Goal: Information Seeking & Learning: Learn about a topic

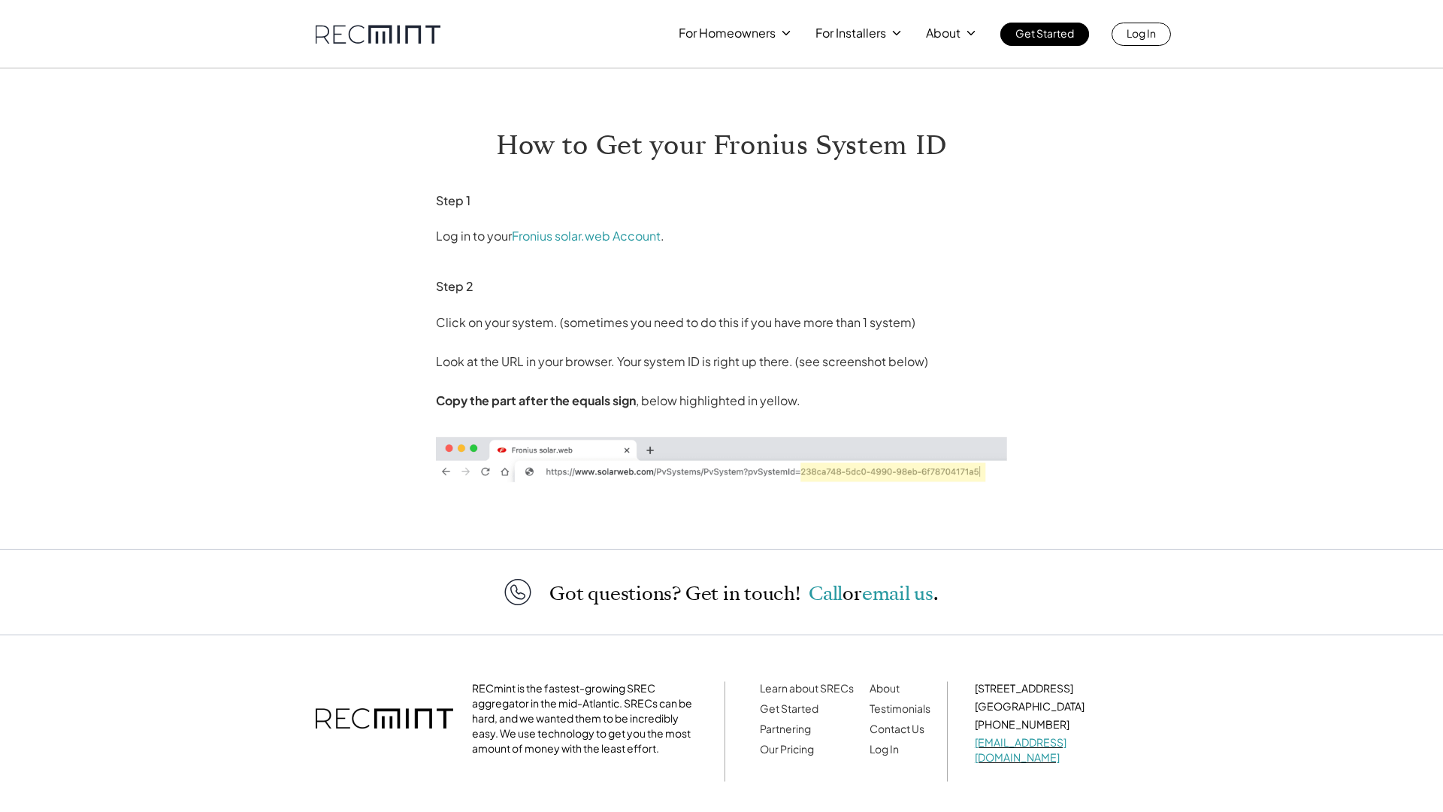
scroll to position [57, 0]
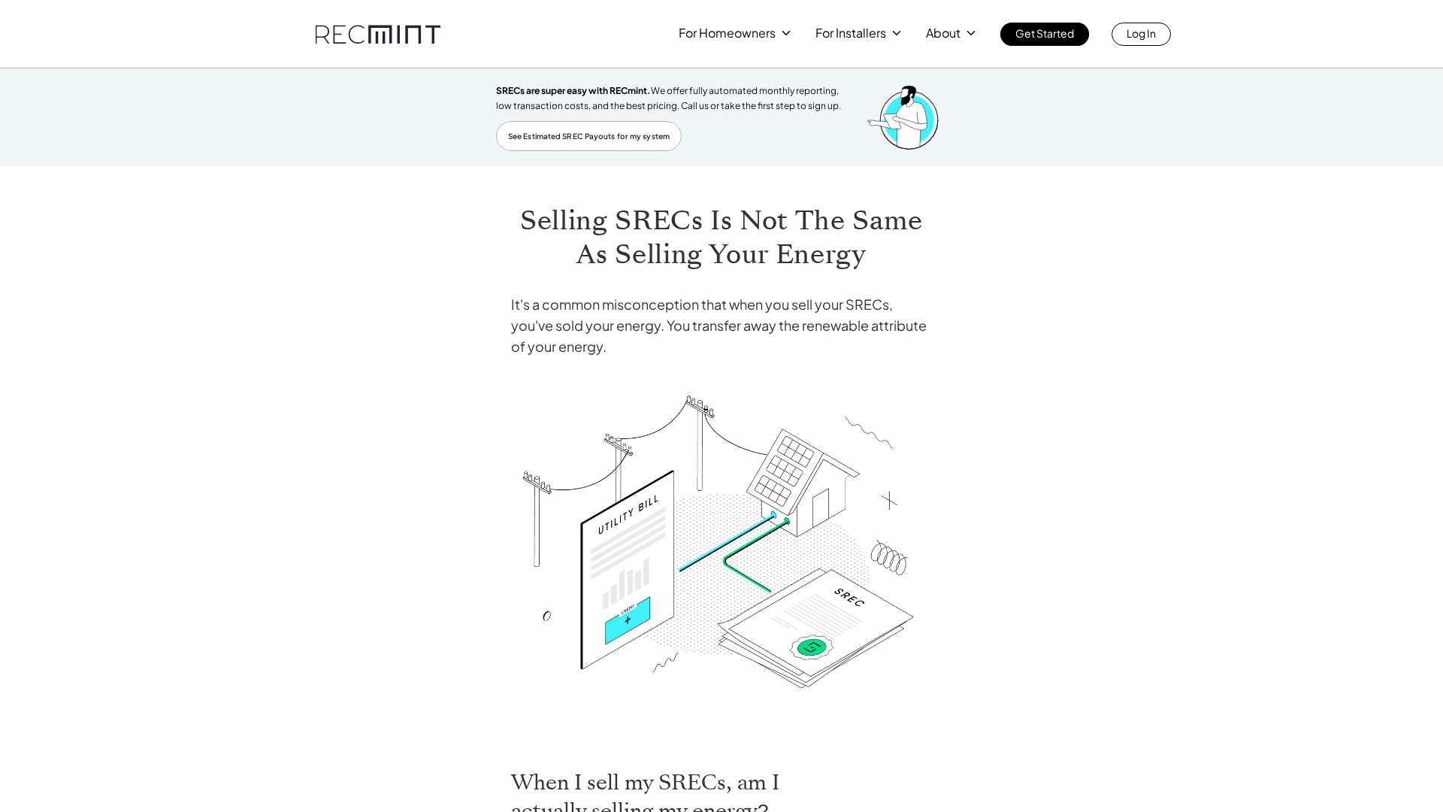
scroll to position [612, 0]
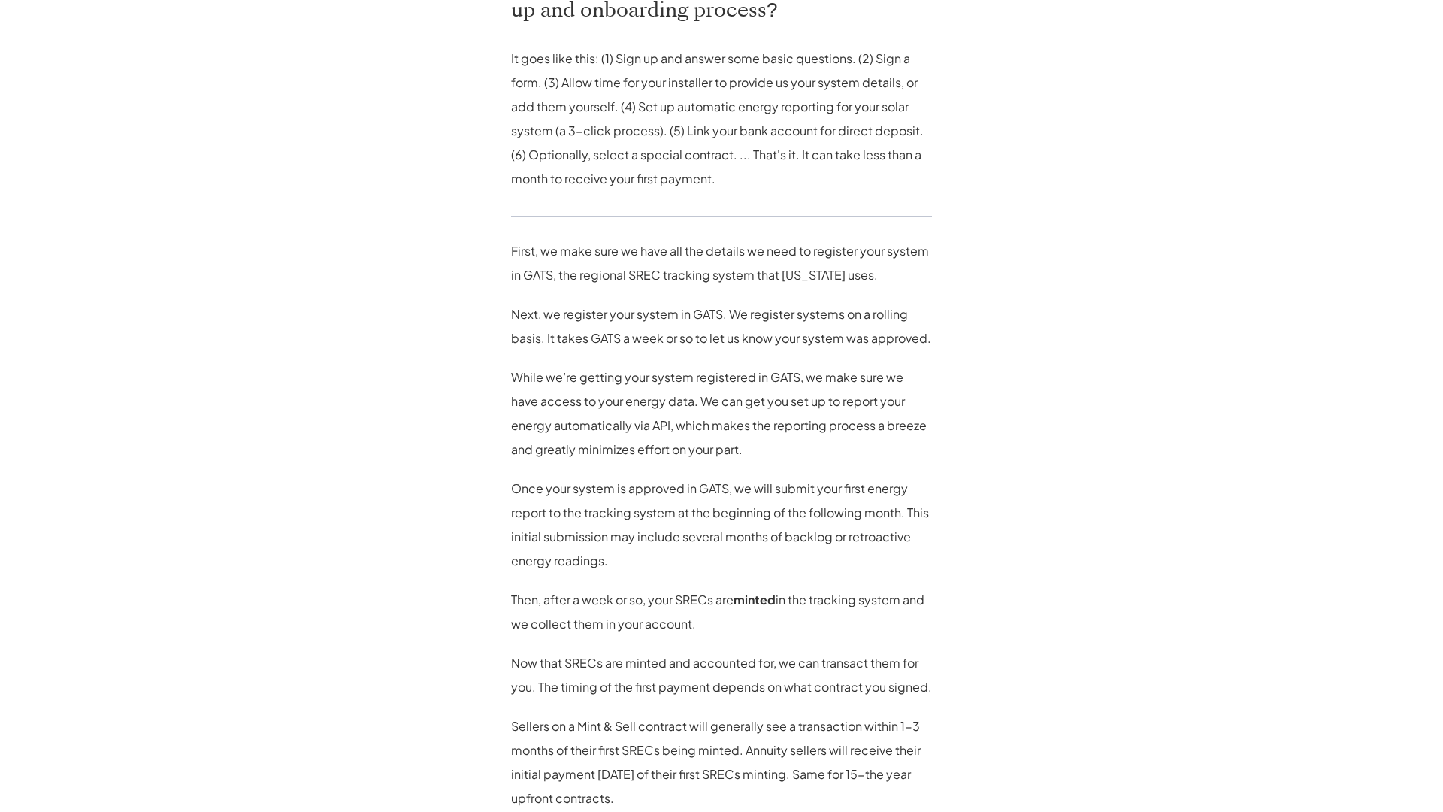
scroll to position [1249, 0]
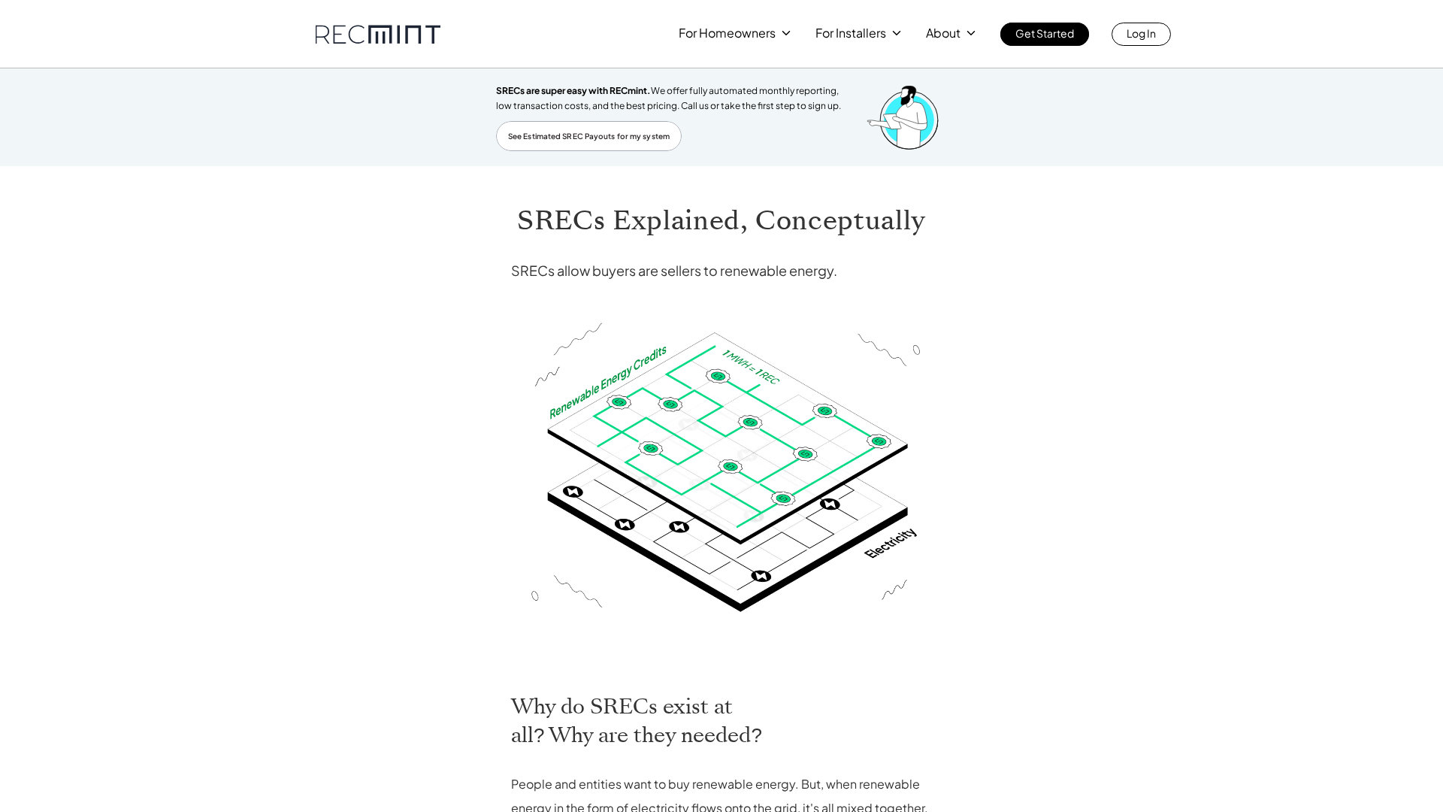
scroll to position [488, 0]
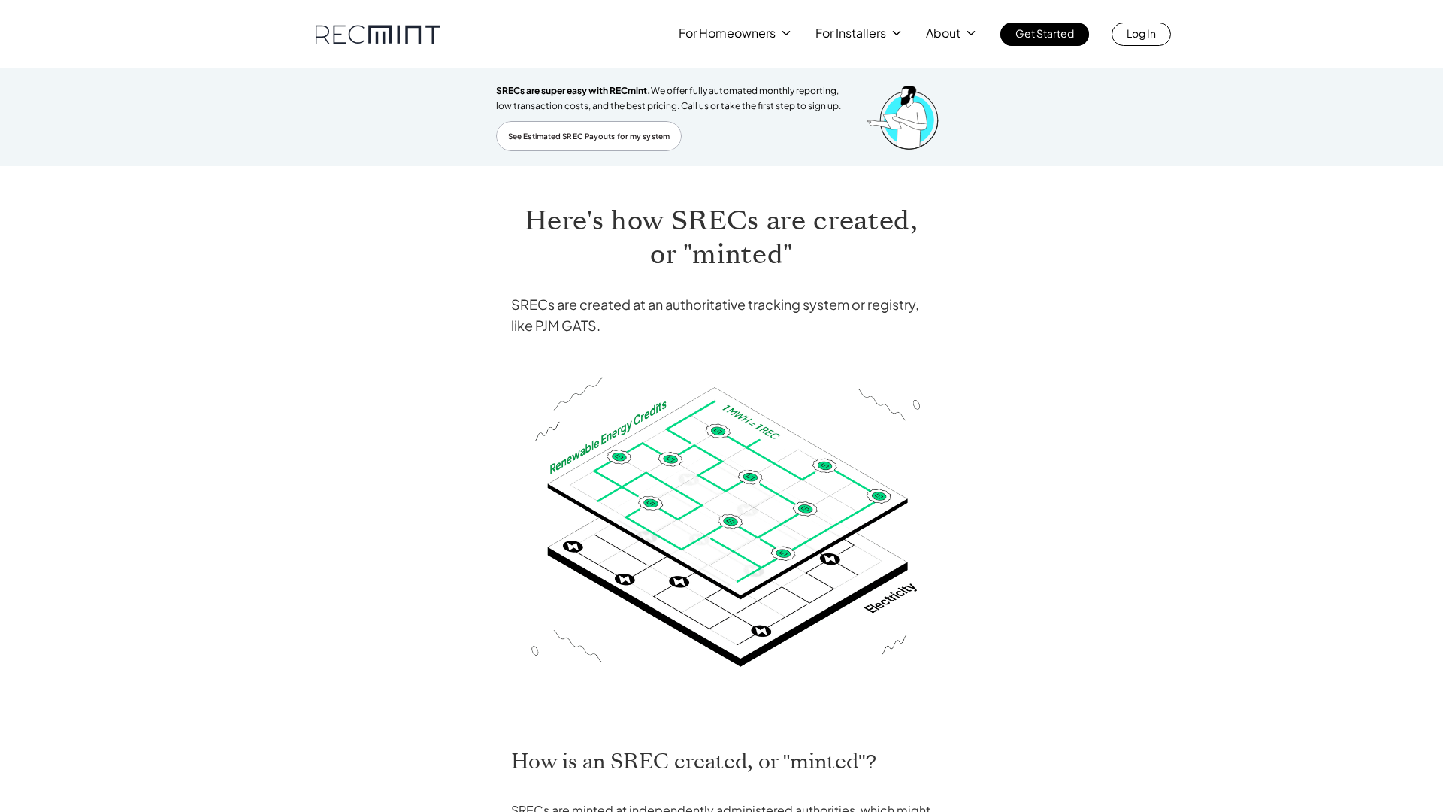
scroll to position [634, 0]
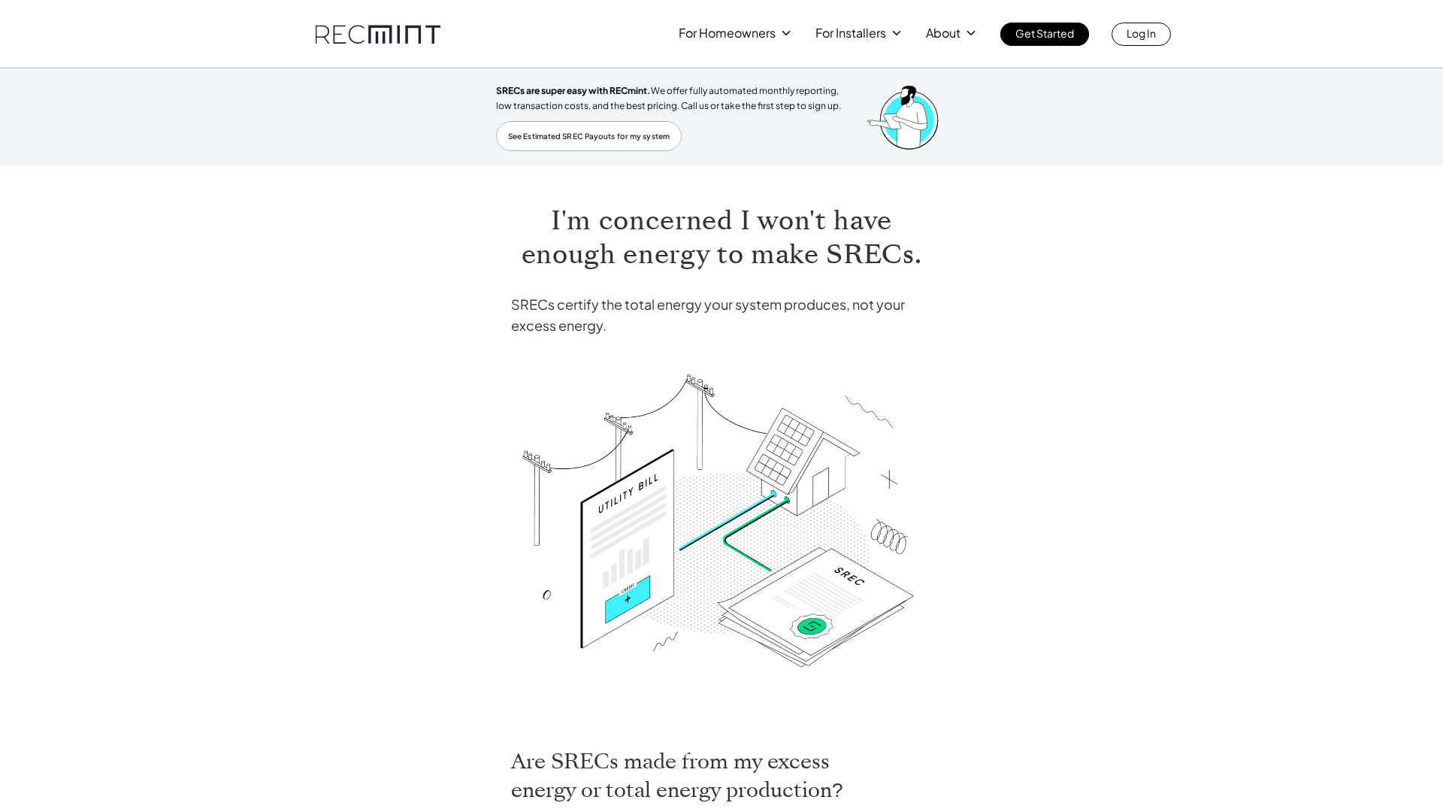
scroll to position [615, 0]
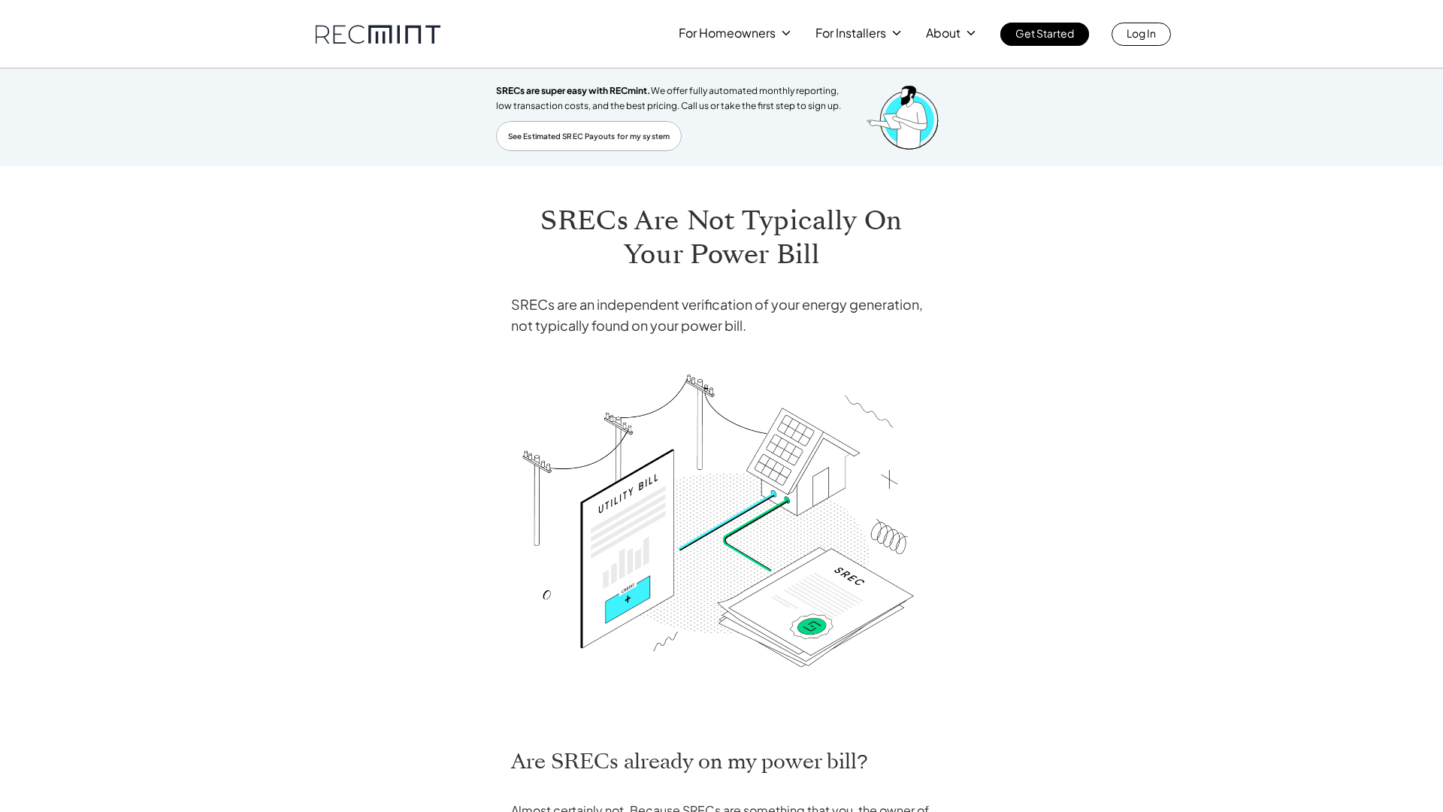
scroll to position [649, 0]
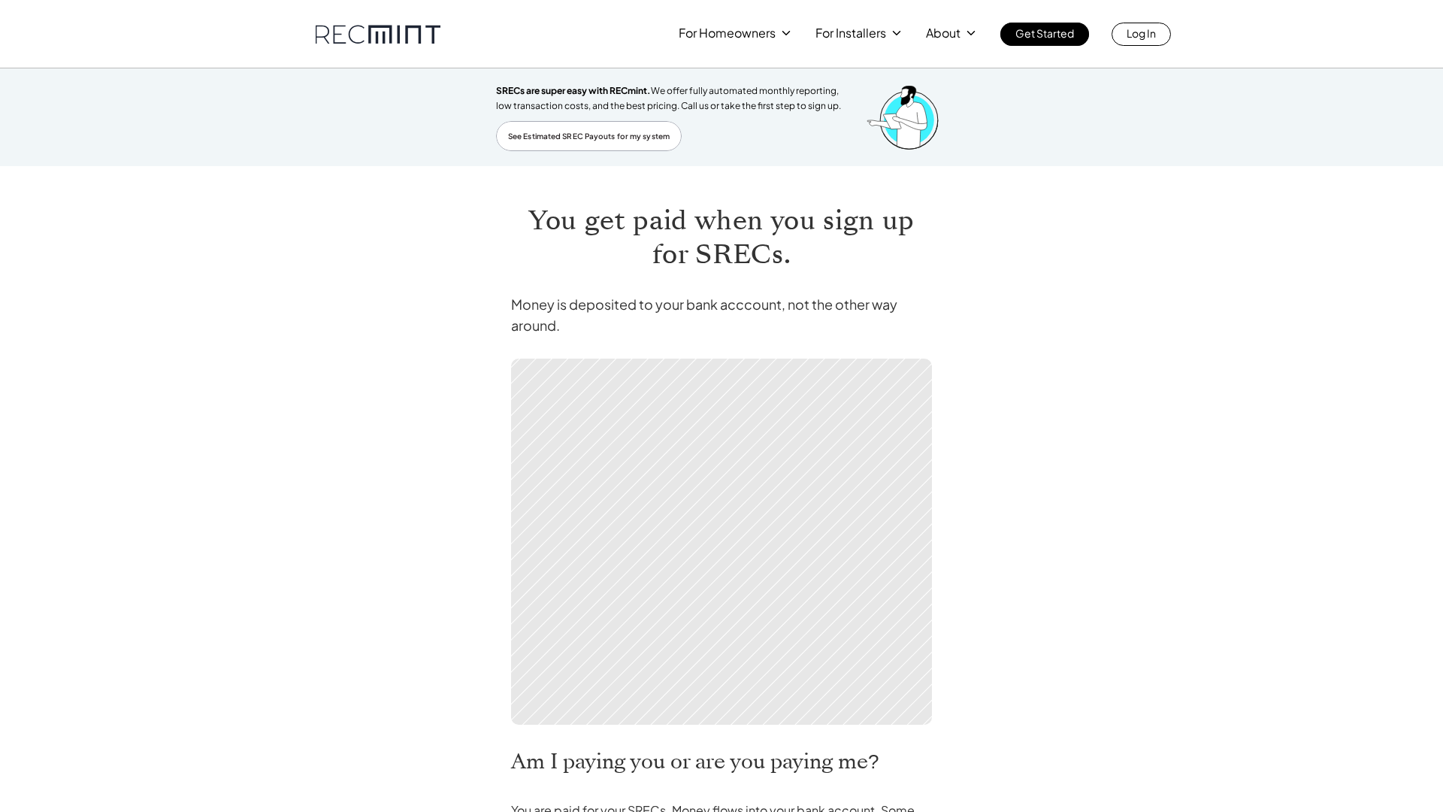
scroll to position [466, 0]
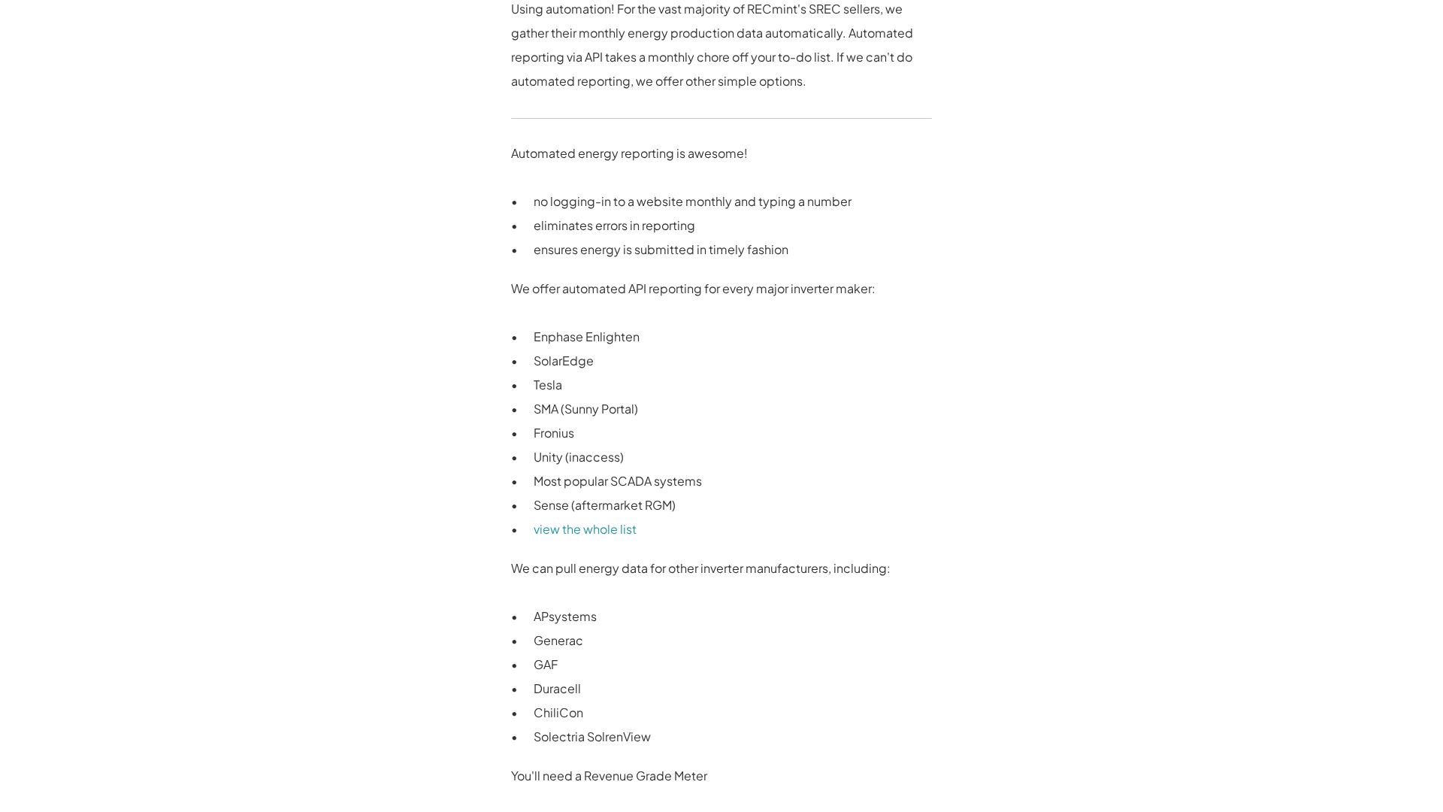
scroll to position [1139, 0]
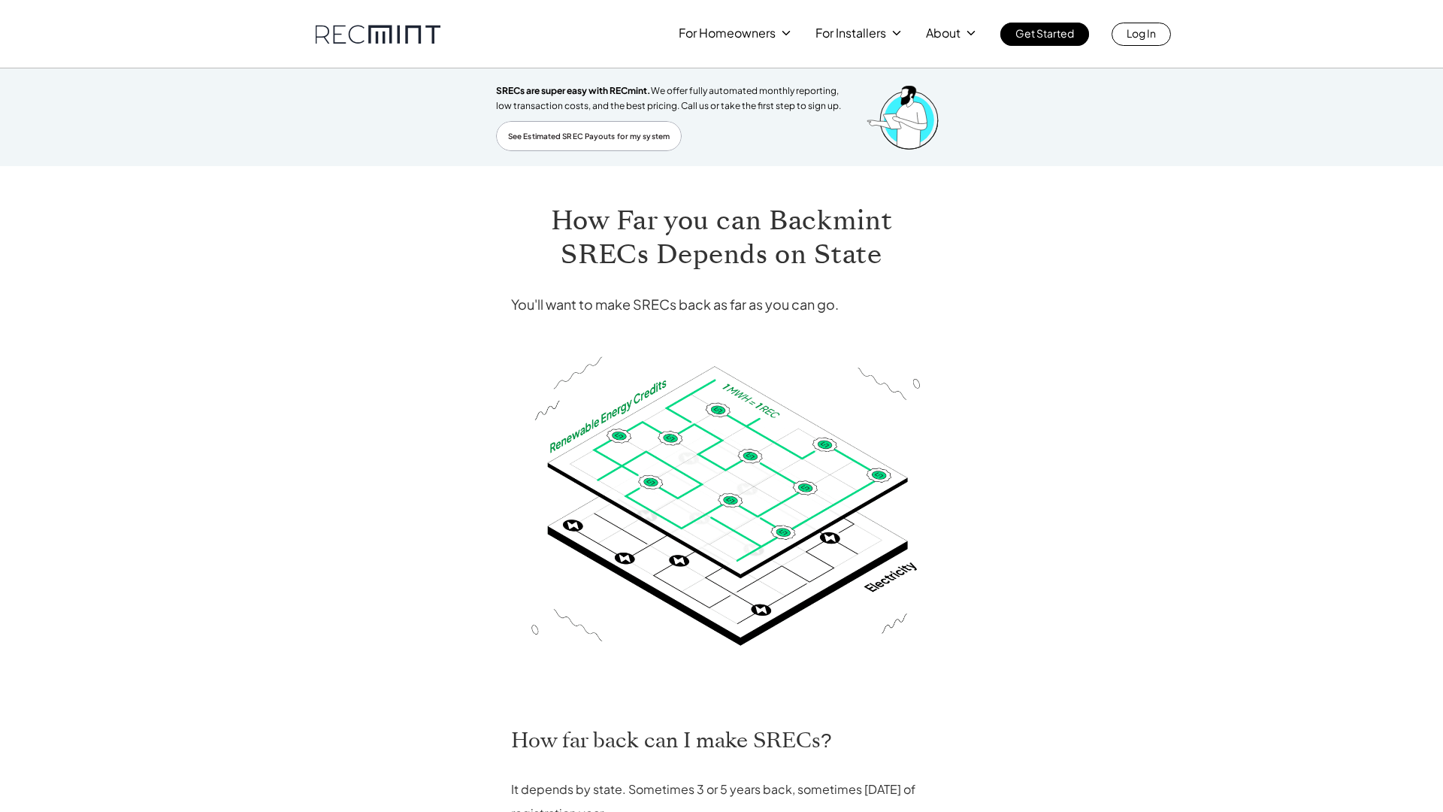
scroll to position [397, 0]
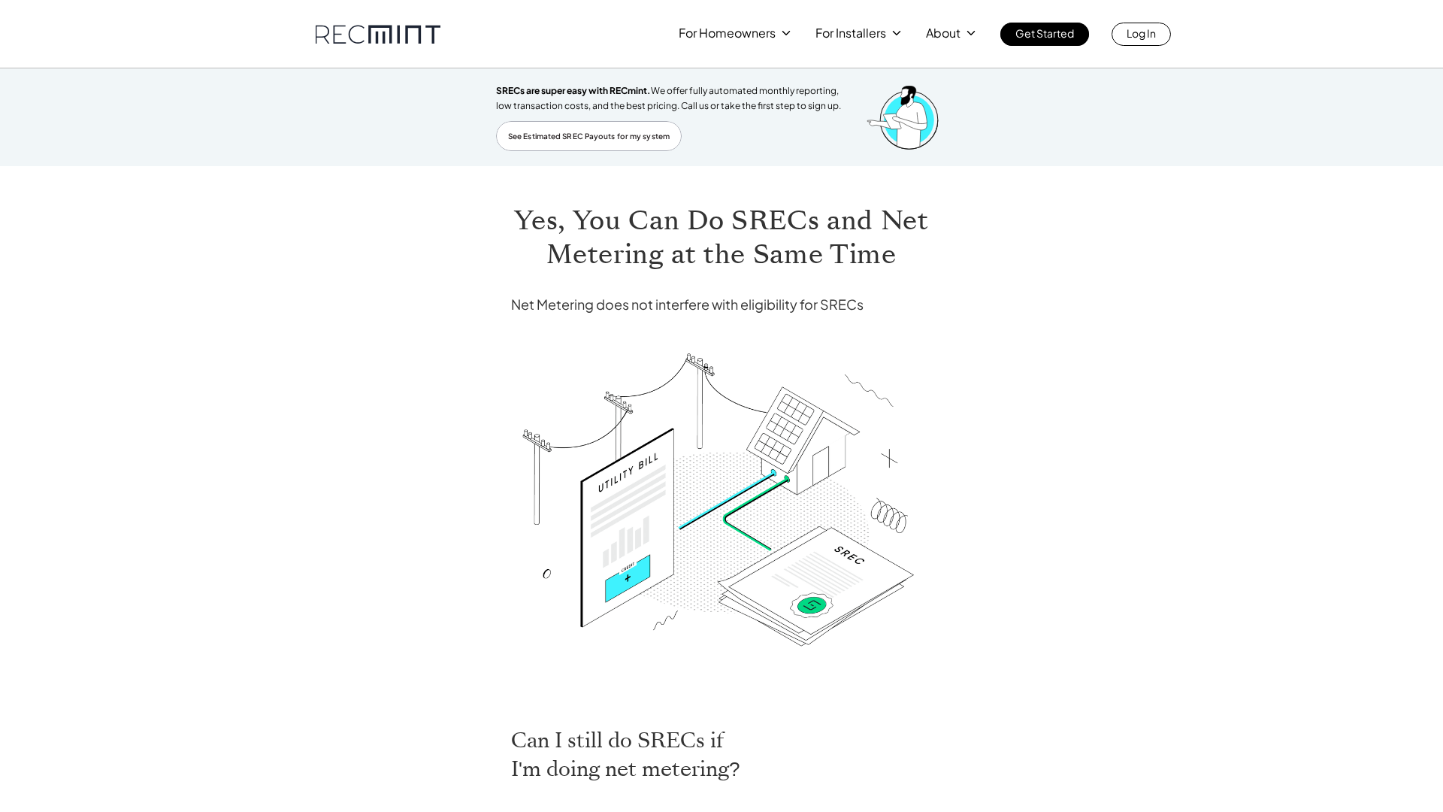
scroll to position [594, 0]
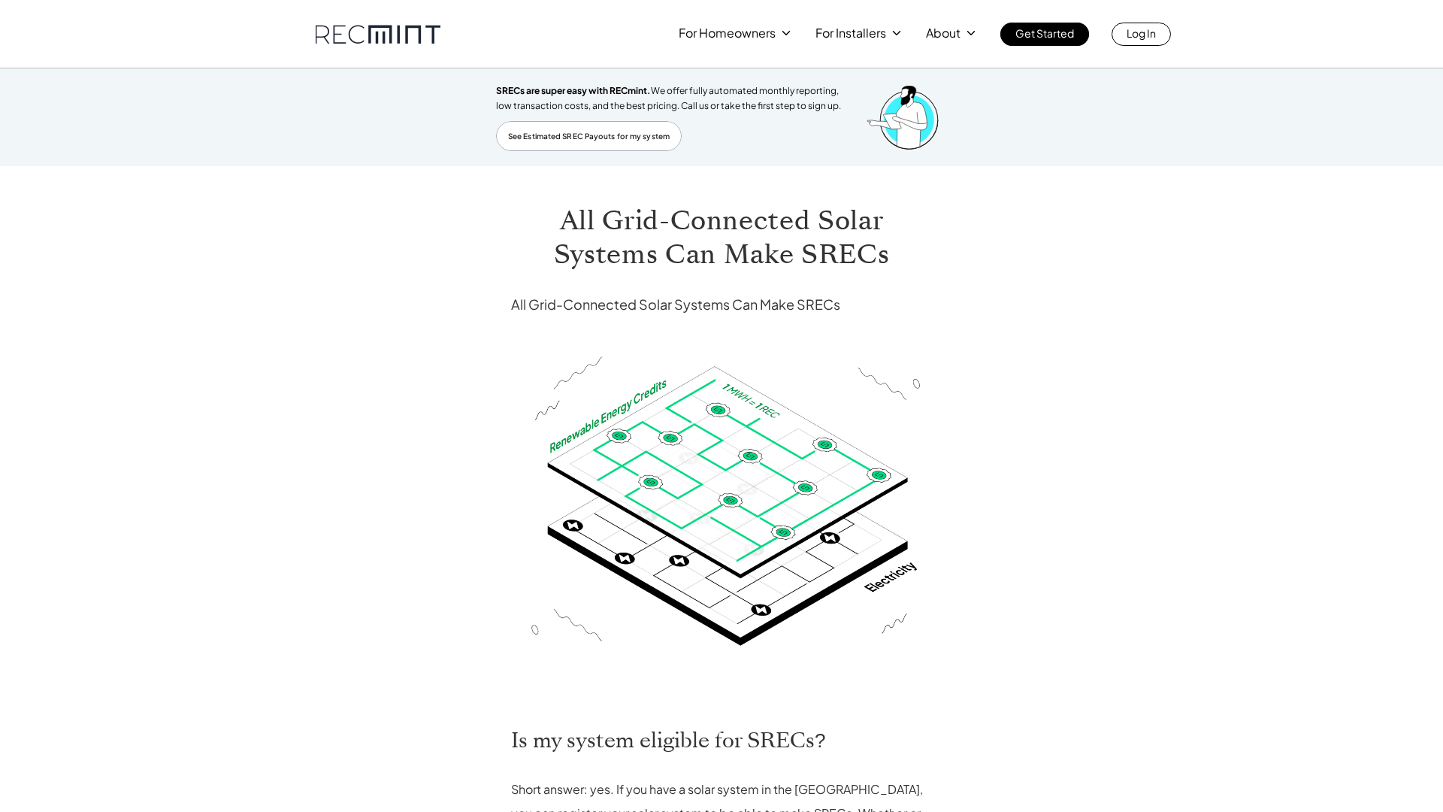
scroll to position [763, 0]
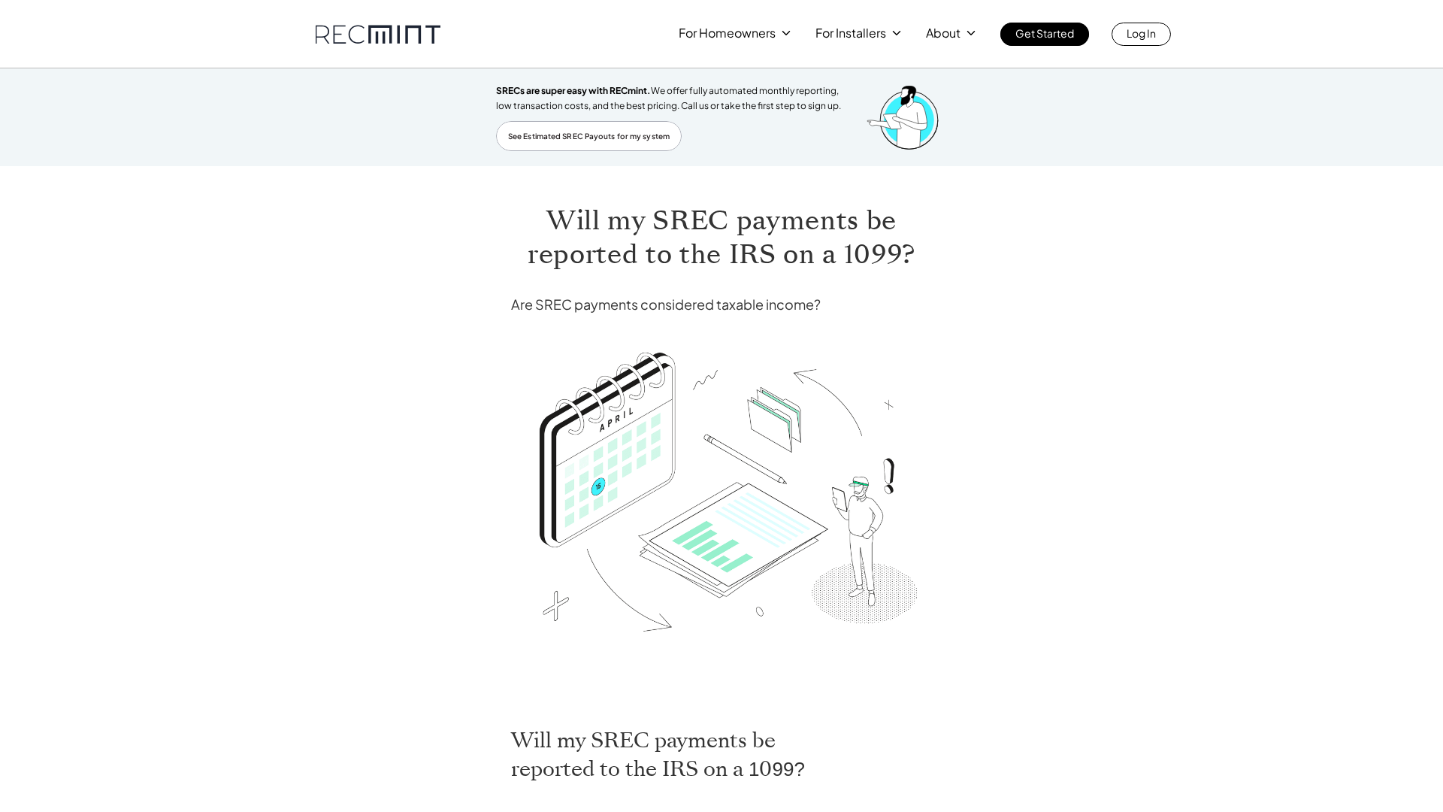
scroll to position [618, 0]
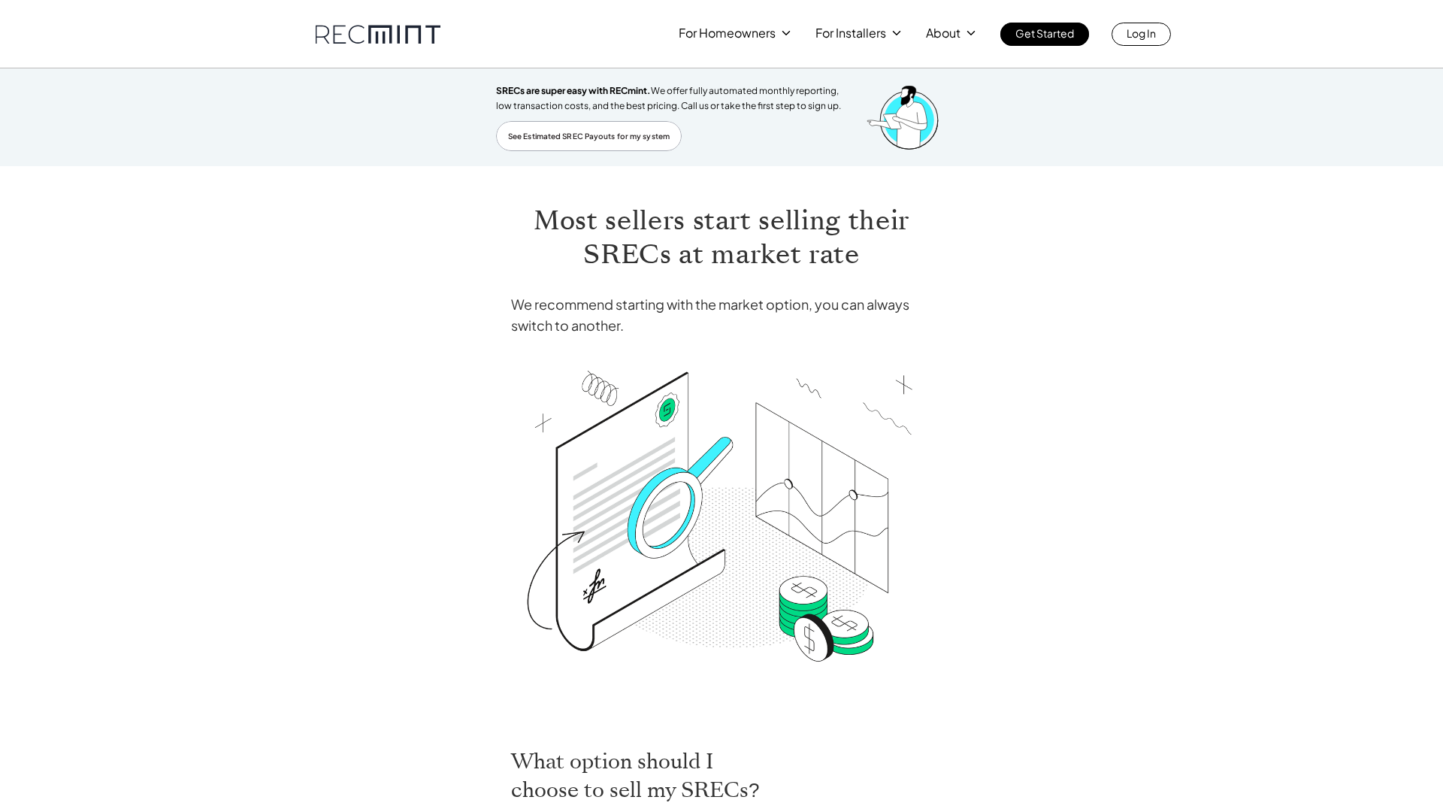
scroll to position [711, 0]
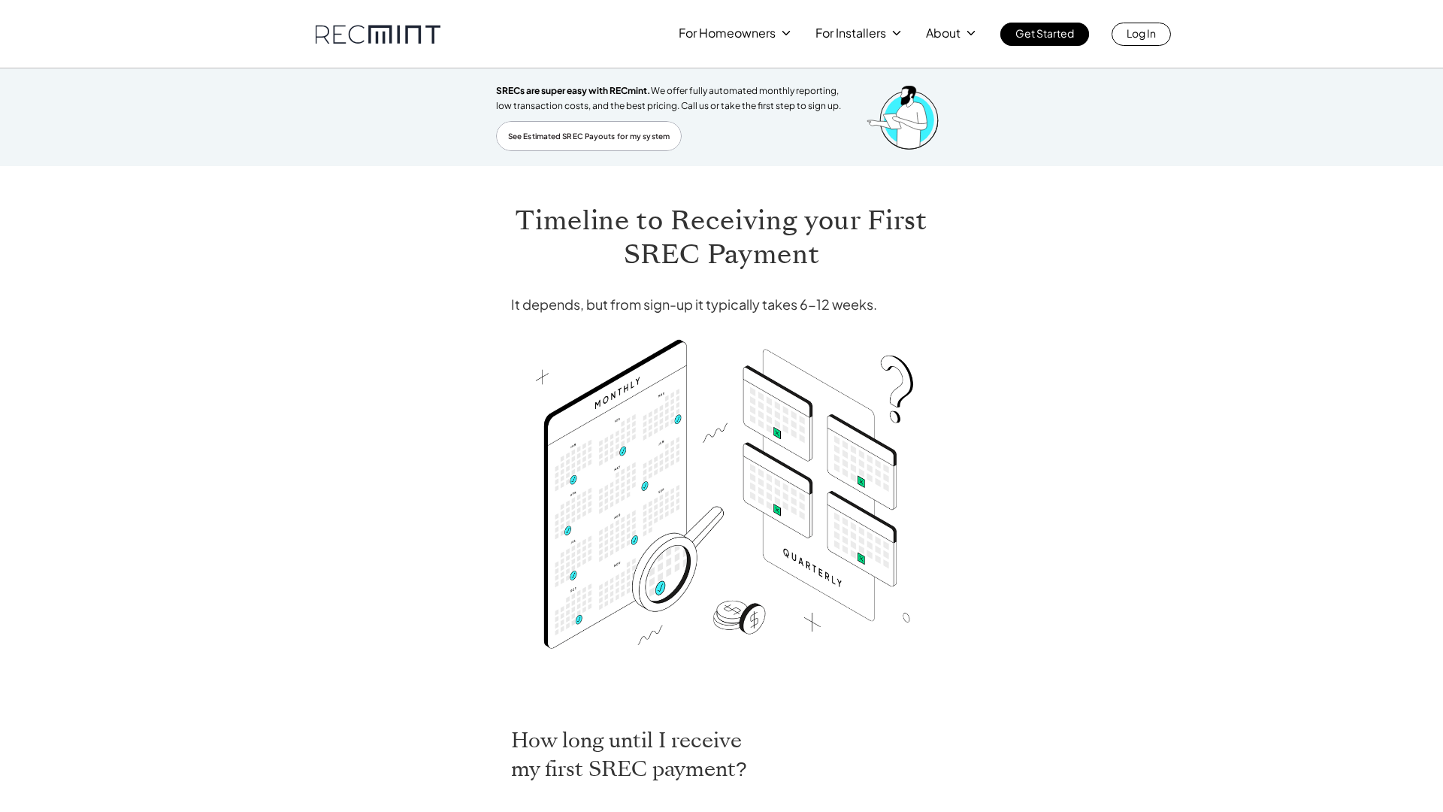
scroll to position [546, 0]
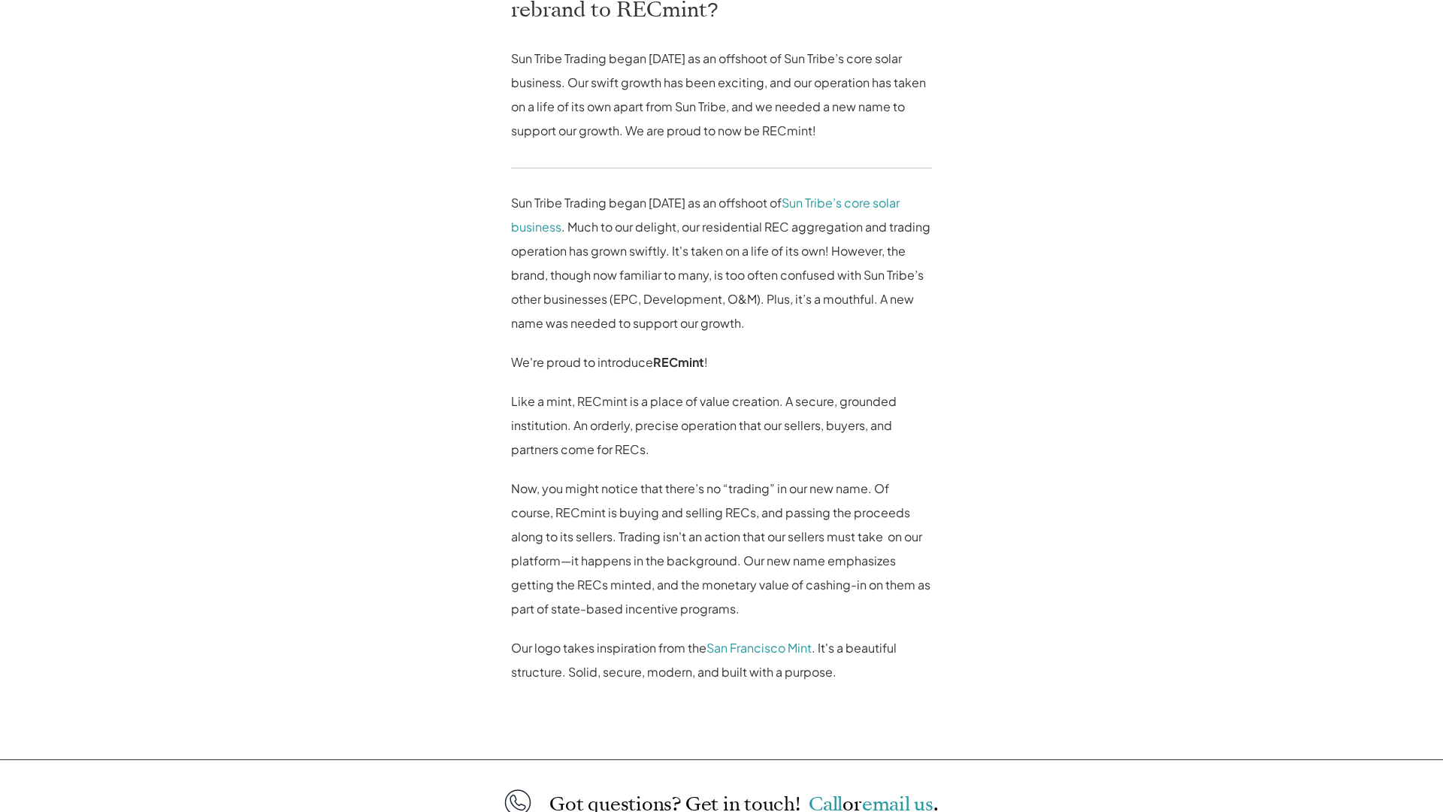
scroll to position [1035, 0]
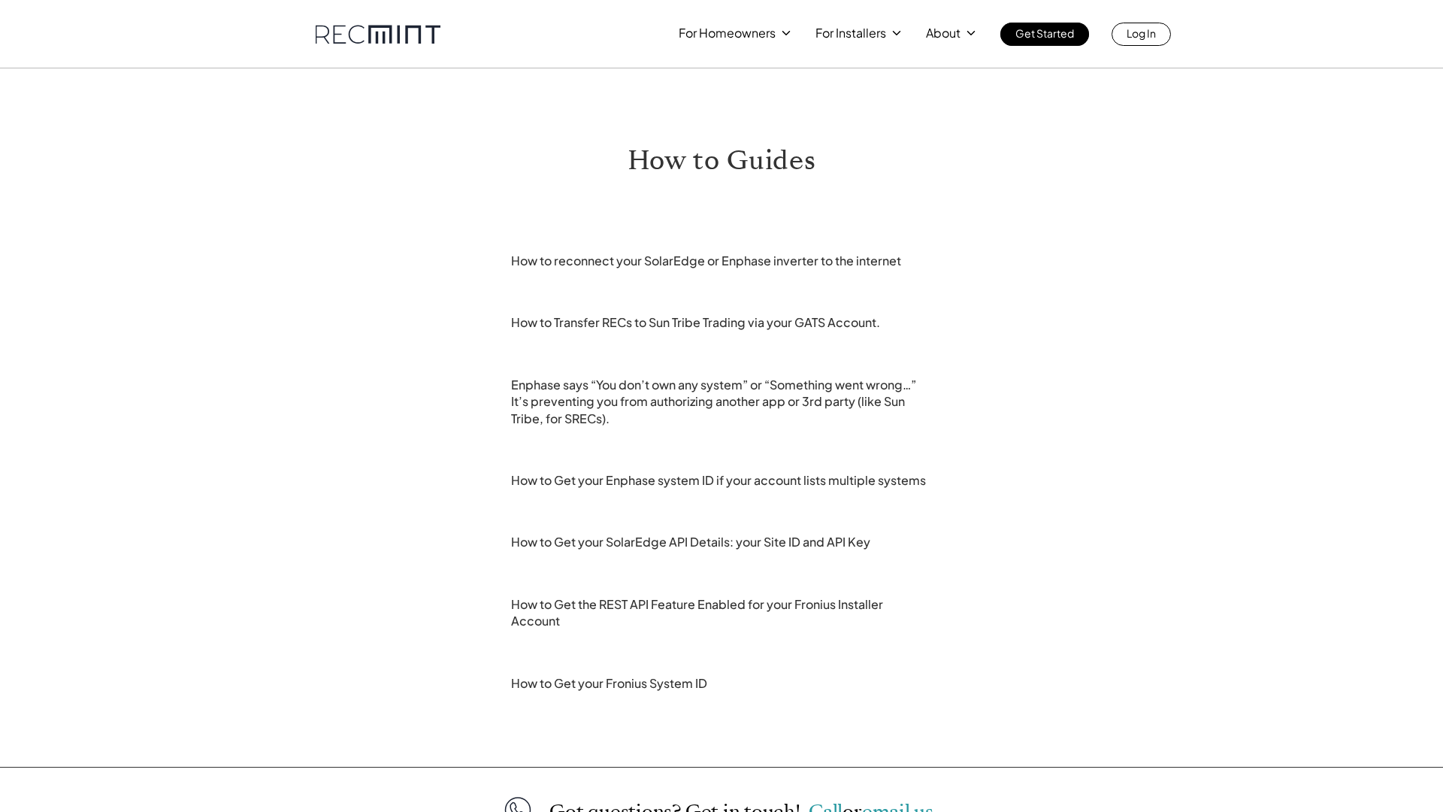
scroll to position [263, 0]
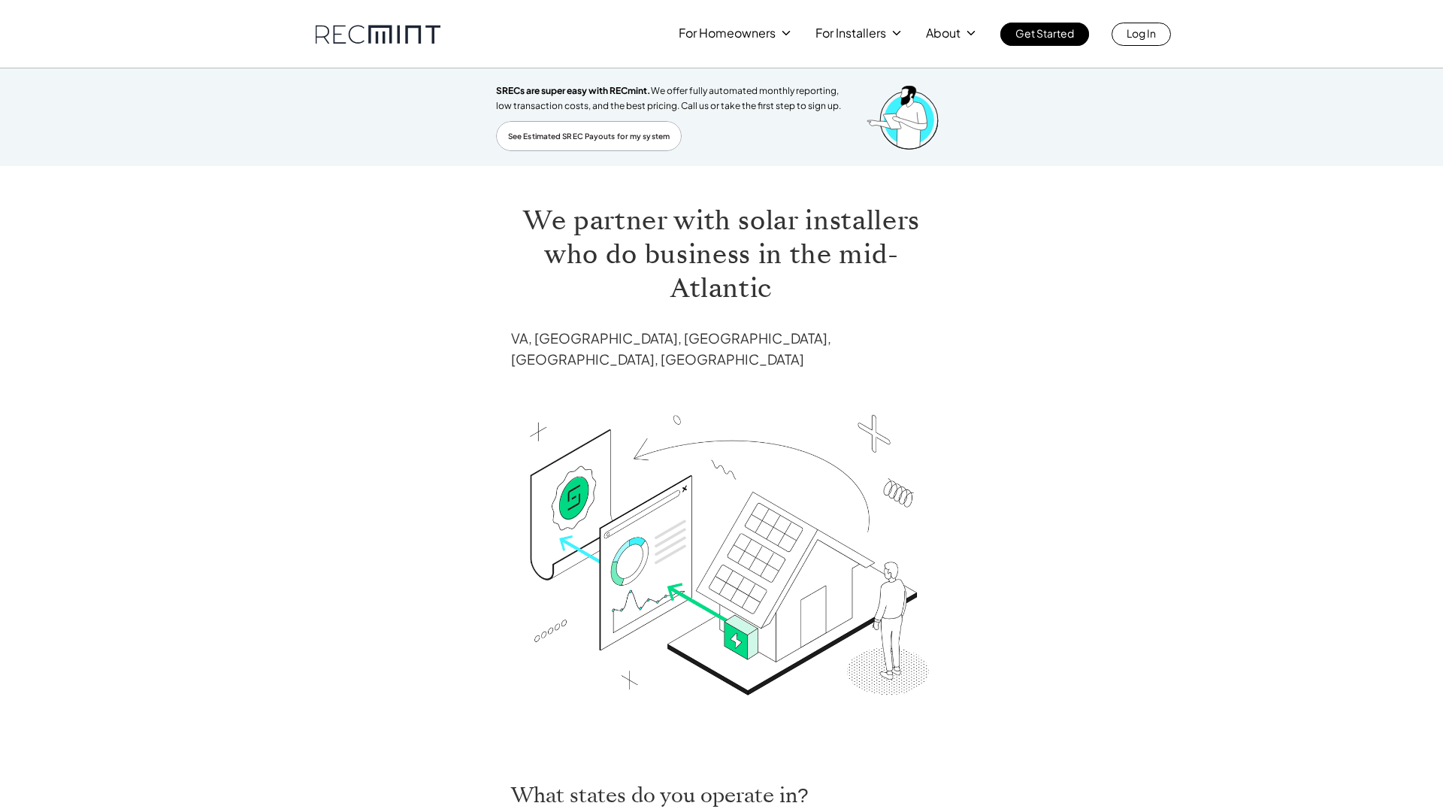
scroll to position [431, 0]
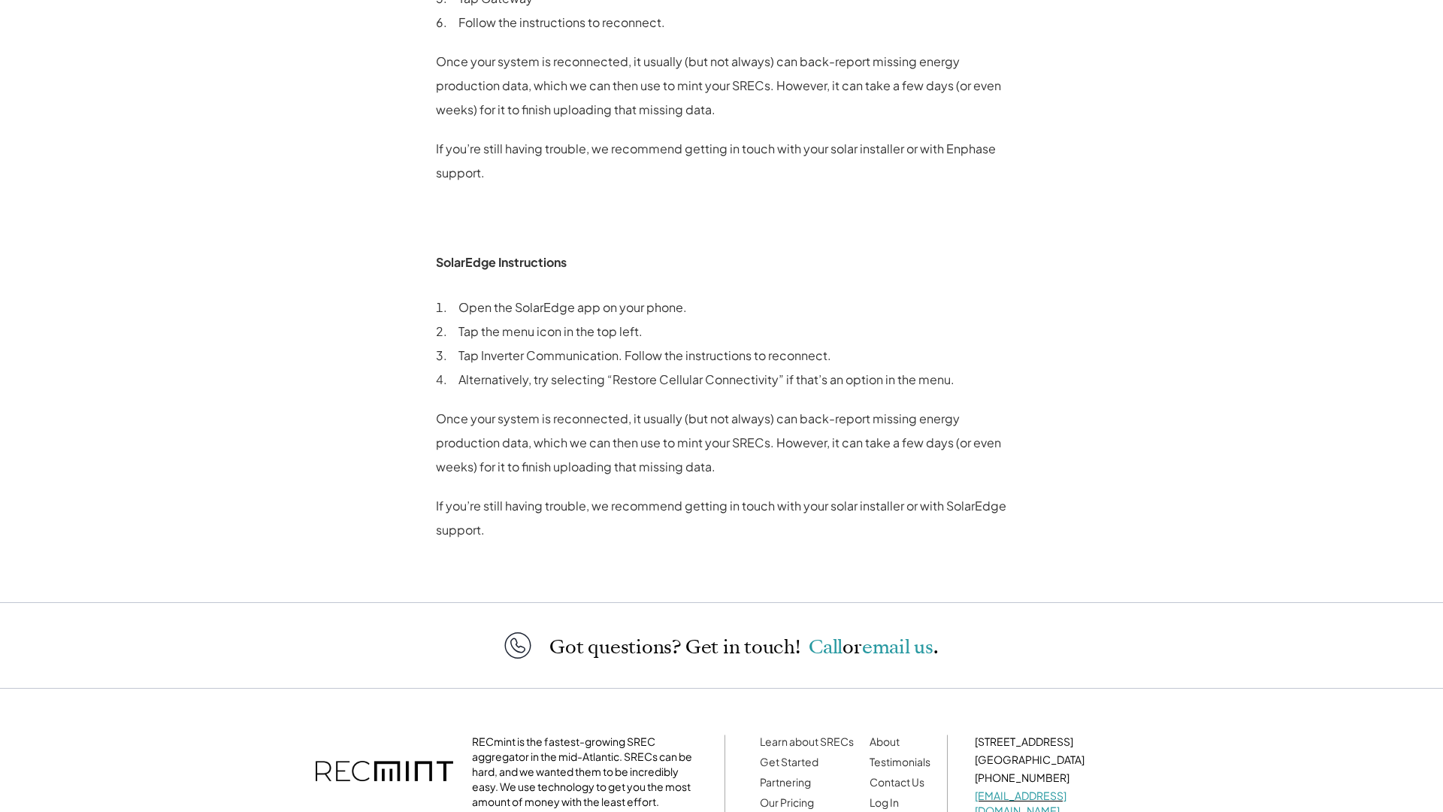
scroll to position [890, 0]
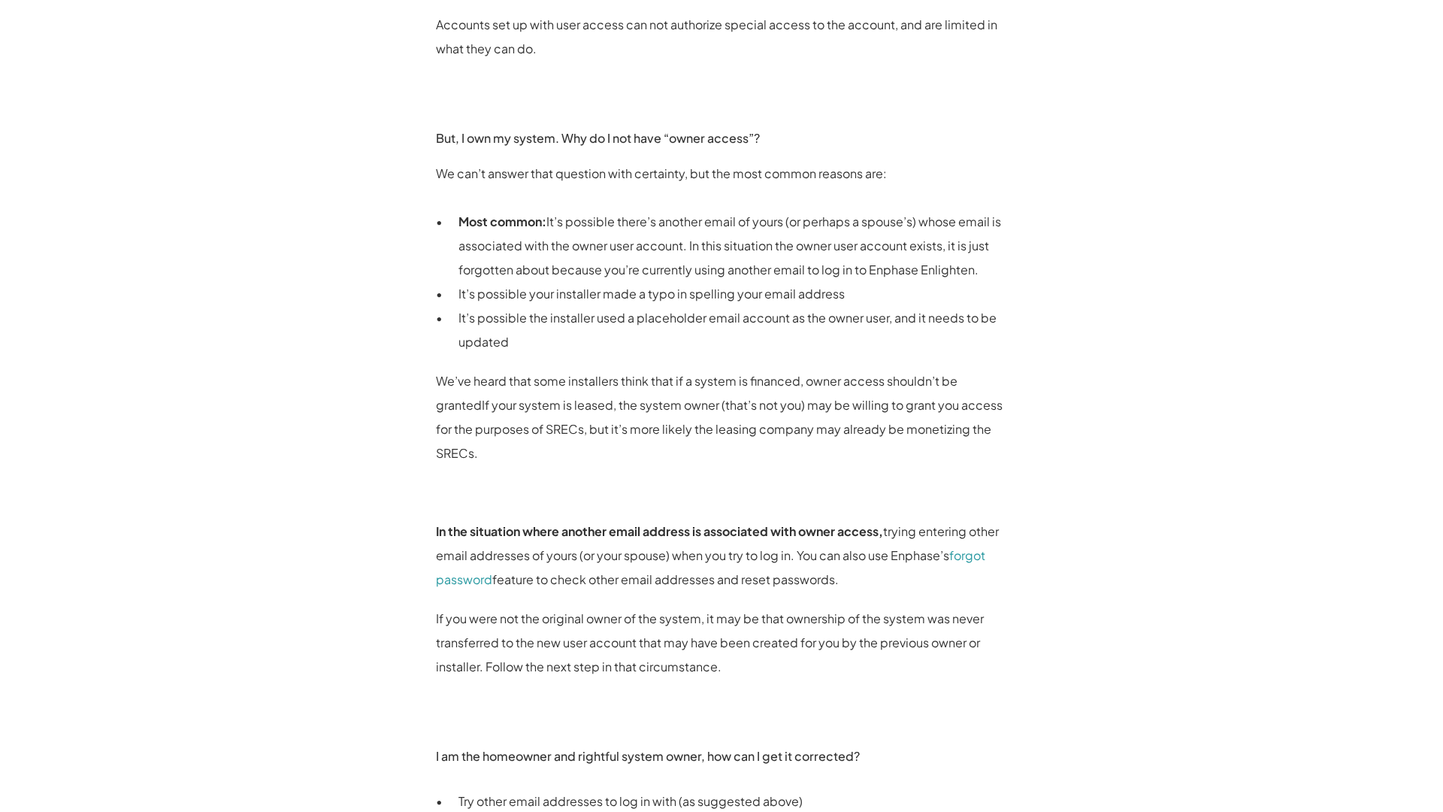
scroll to position [1416, 0]
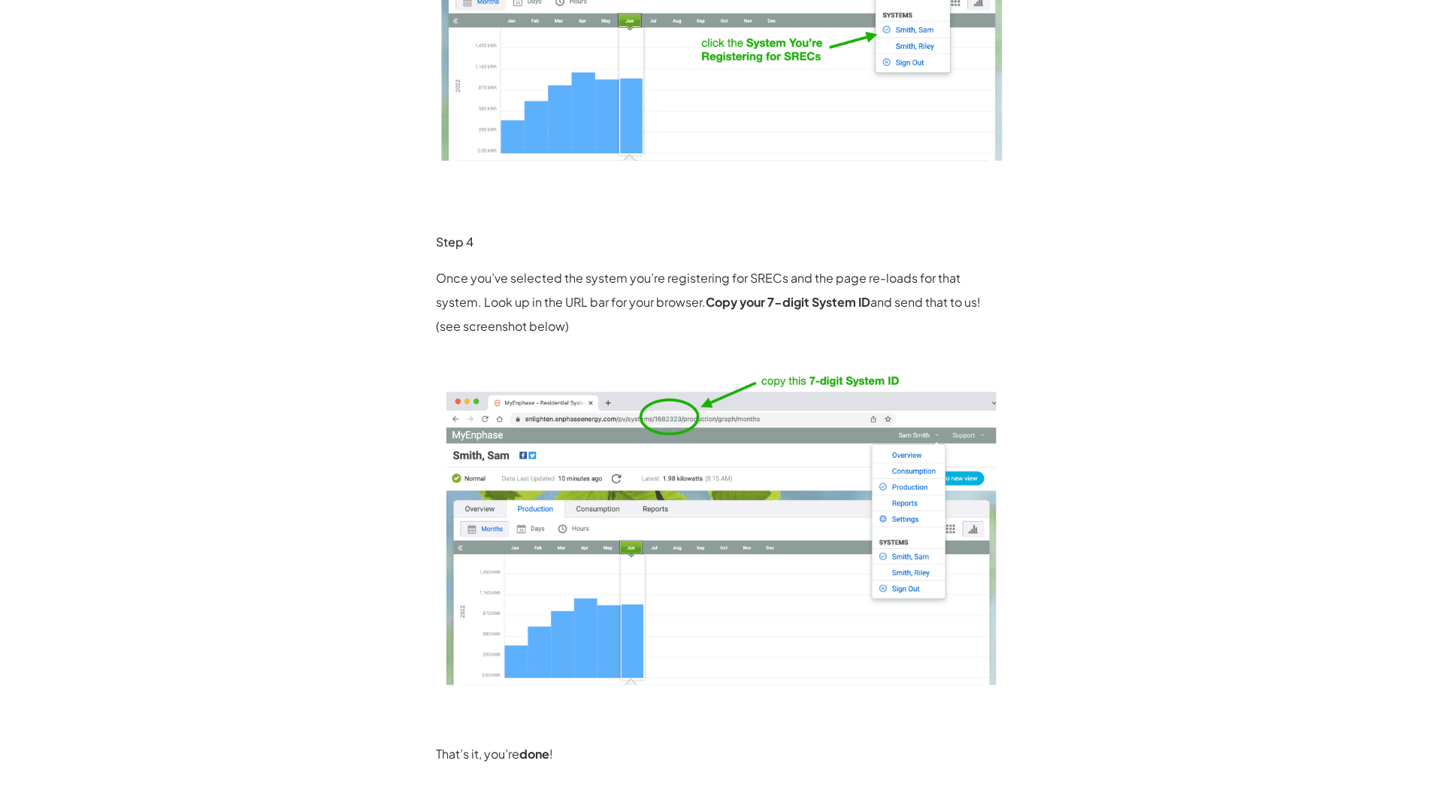
scroll to position [1256, 0]
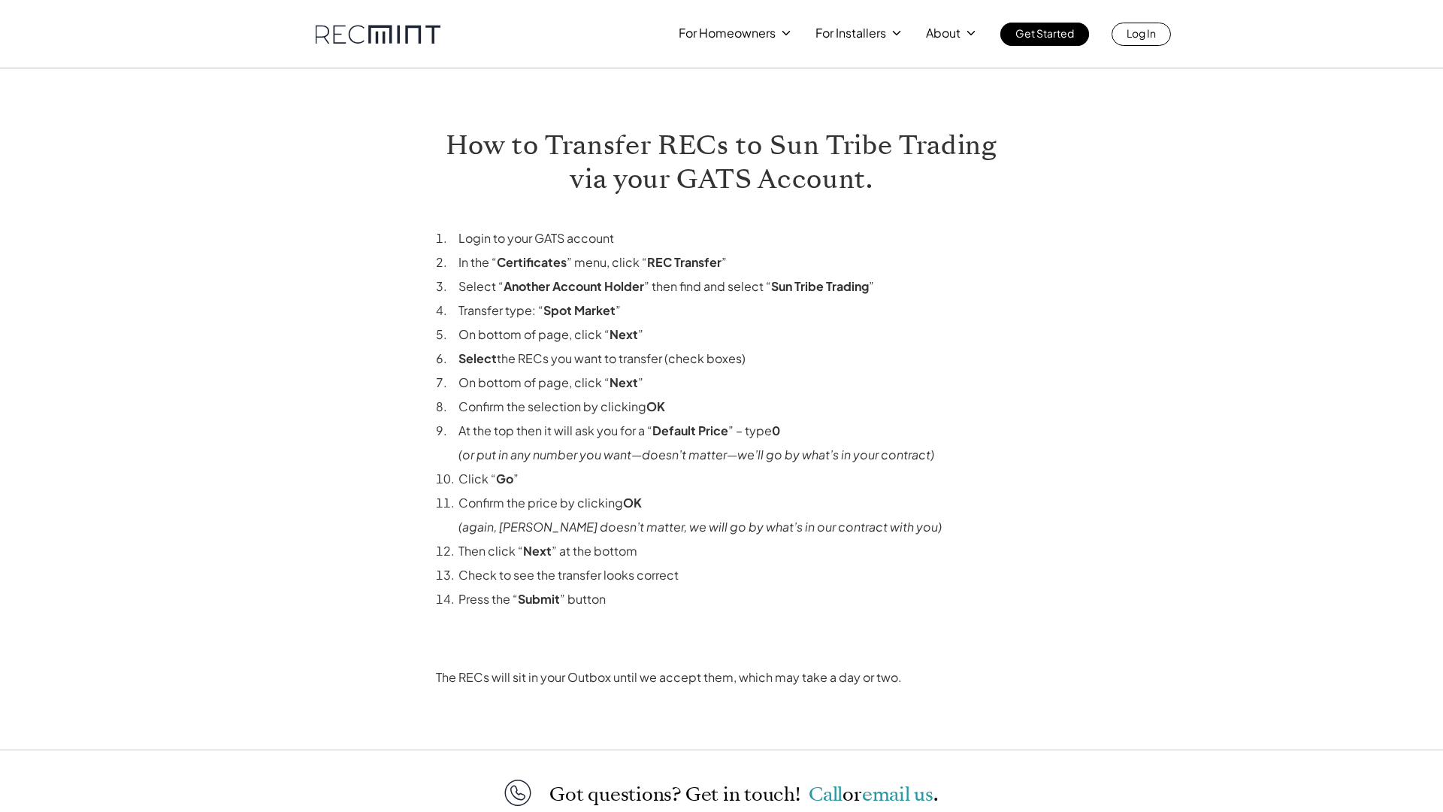
scroll to position [257, 0]
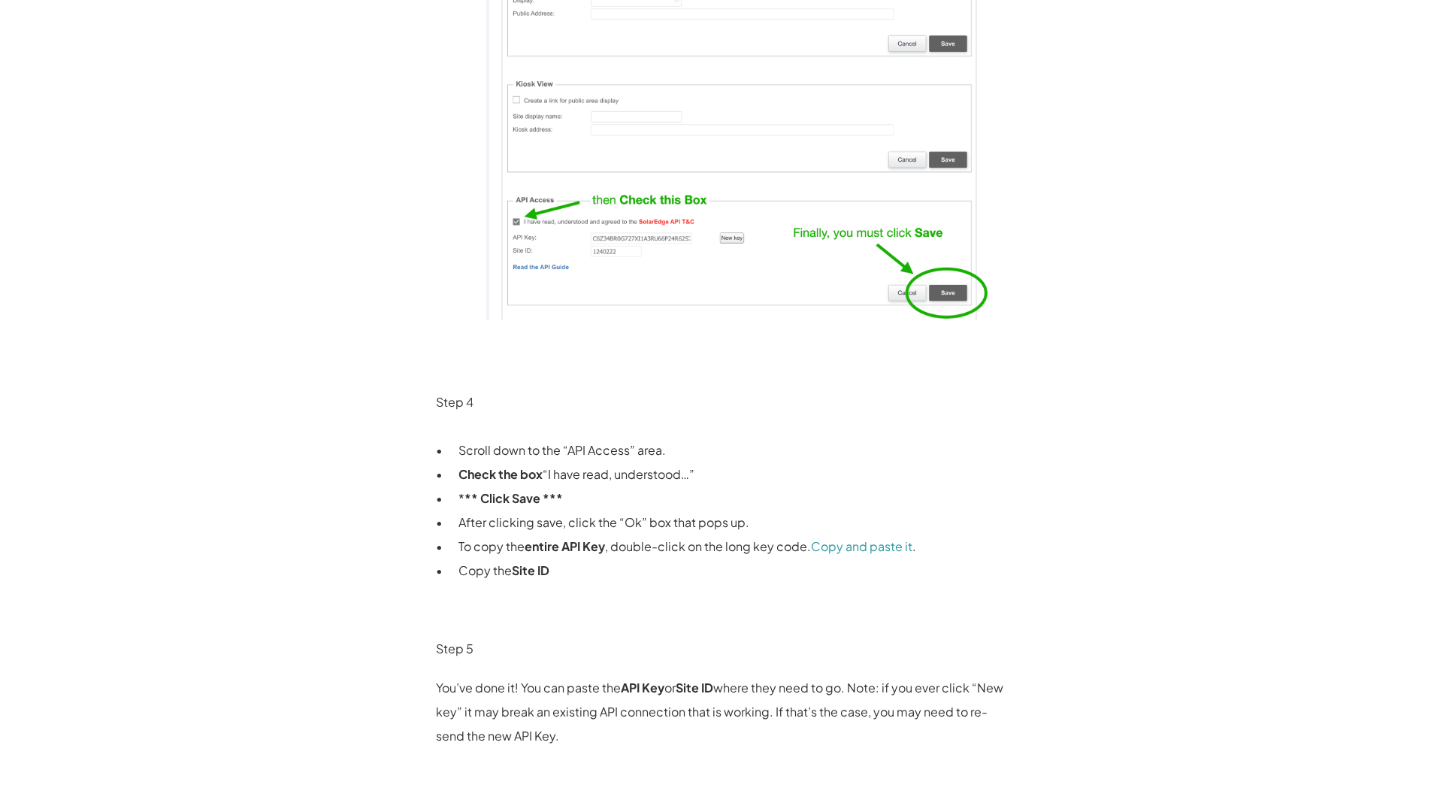
scroll to position [1915, 0]
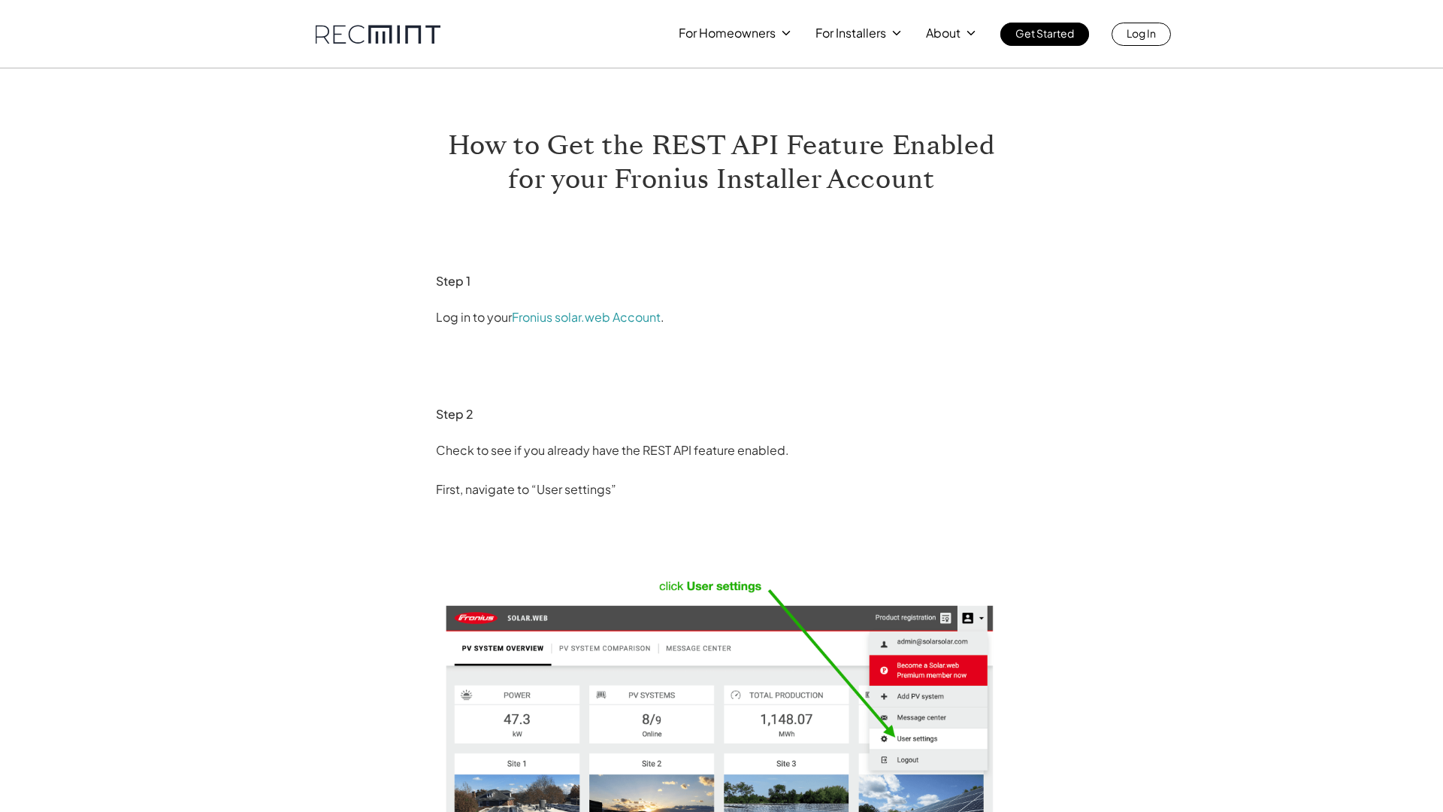
scroll to position [780, 0]
